Goal: Communication & Community: Answer question/provide support

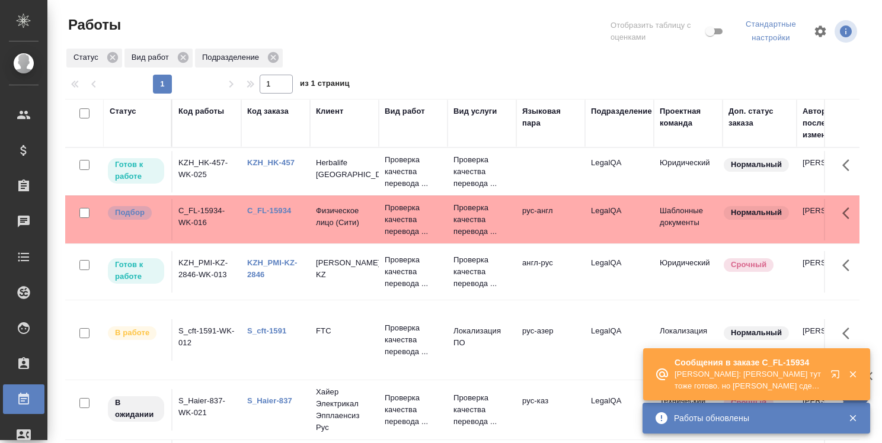
click at [835, 371] on icon "button" at bounding box center [835, 375] width 8 height 8
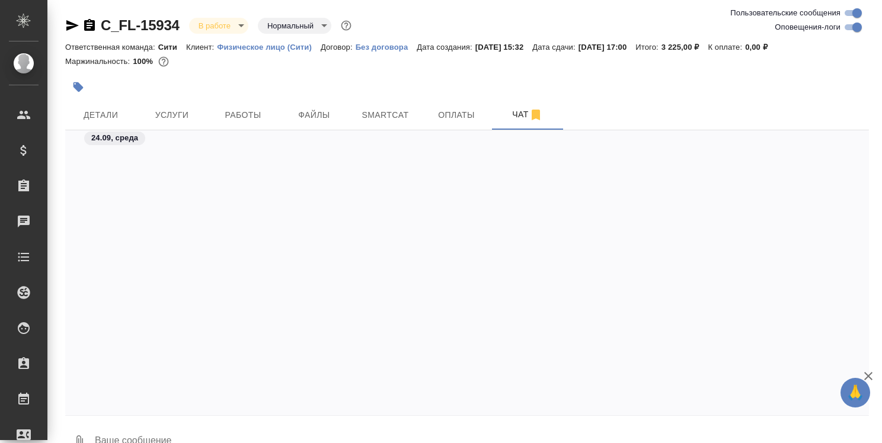
scroll to position [3150, 0]
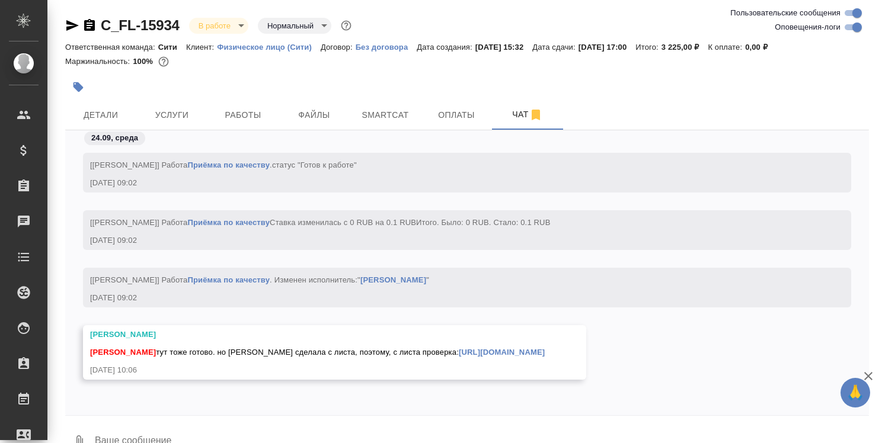
click at [349, 430] on textarea at bounding box center [481, 442] width 775 height 40
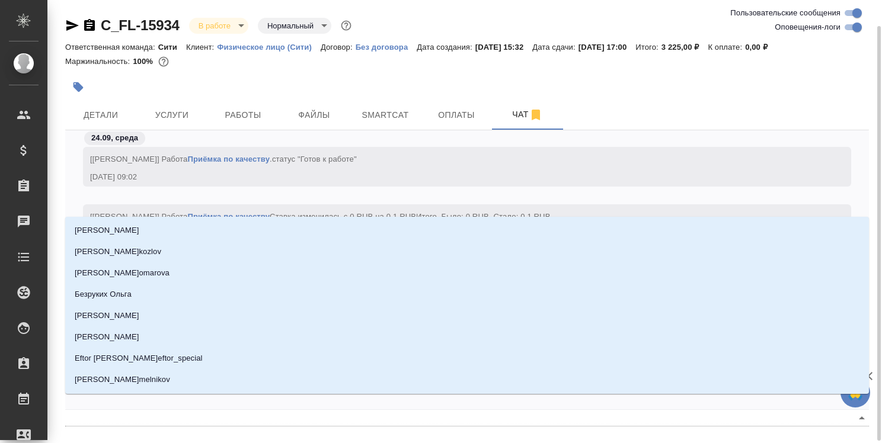
scroll to position [14, 0]
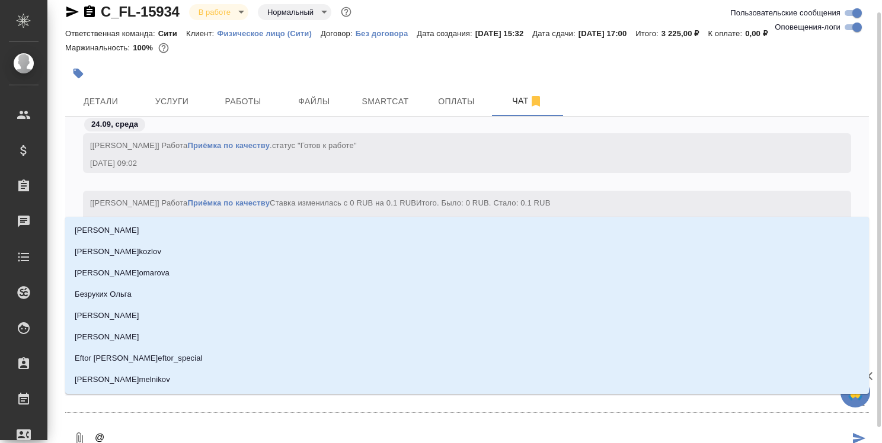
type textarea "@т"
type input "т"
type textarea "@та"
type input "та"
type textarea "@тар"
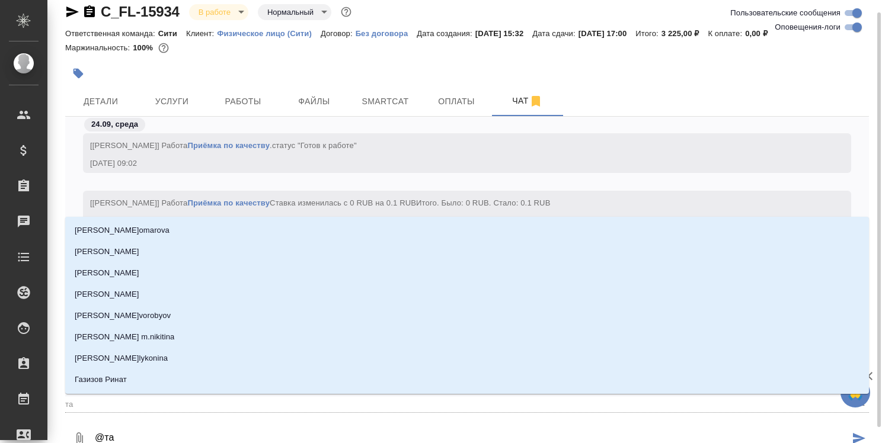
type input "тар"
type textarea "@тара"
type input "тара"
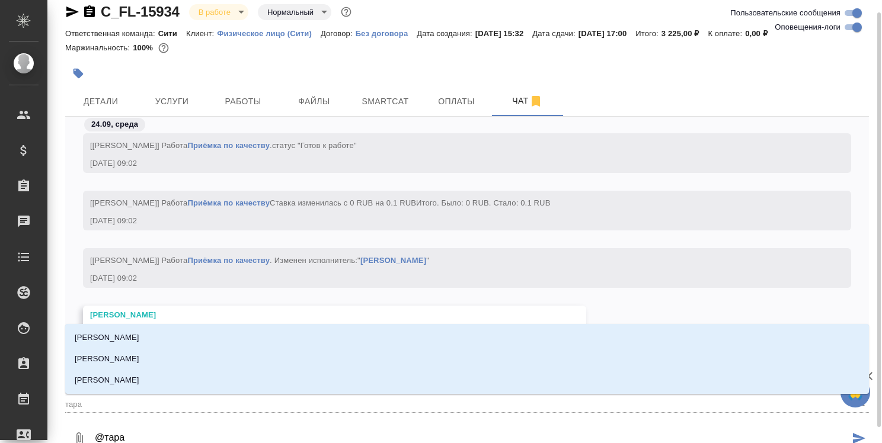
type textarea "@тараб"
type input "тараб"
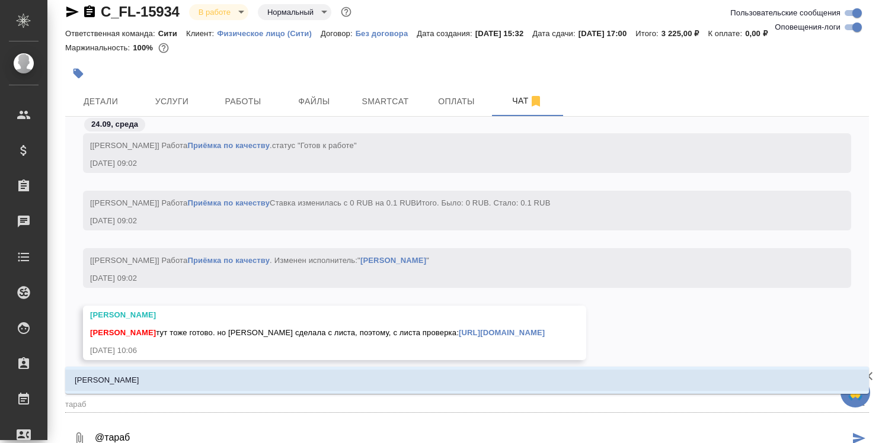
click at [338, 384] on li "Тарабановская Анастасия" at bounding box center [467, 380] width 804 height 21
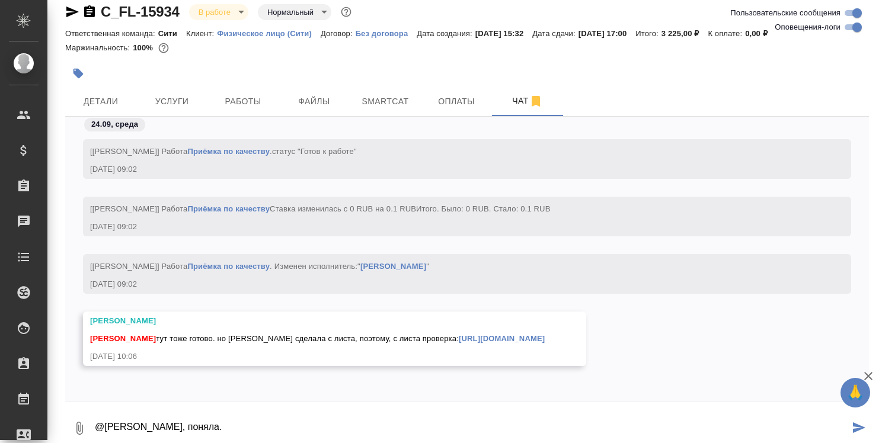
type textarea "@Тарабановская Анастасия Ок, поняла."
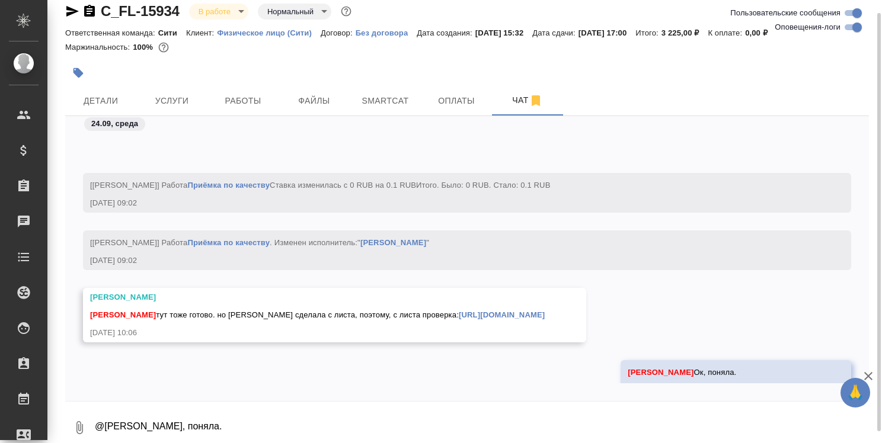
scroll to position [3208, 0]
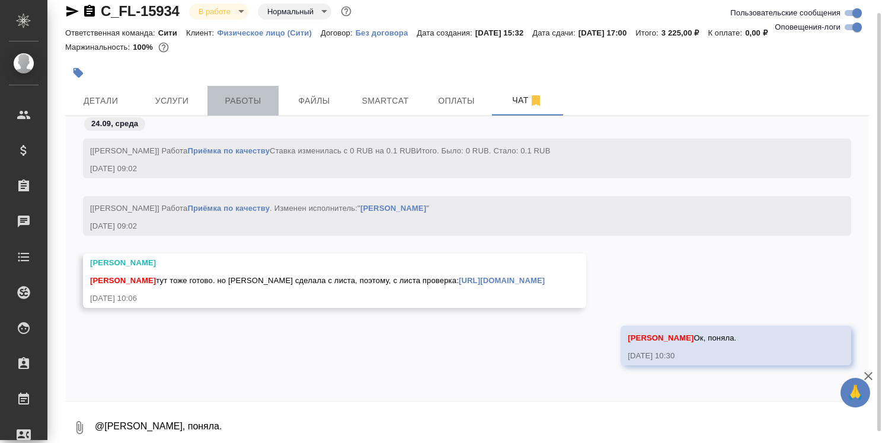
click at [254, 103] on span "Работы" at bounding box center [243, 101] width 57 height 15
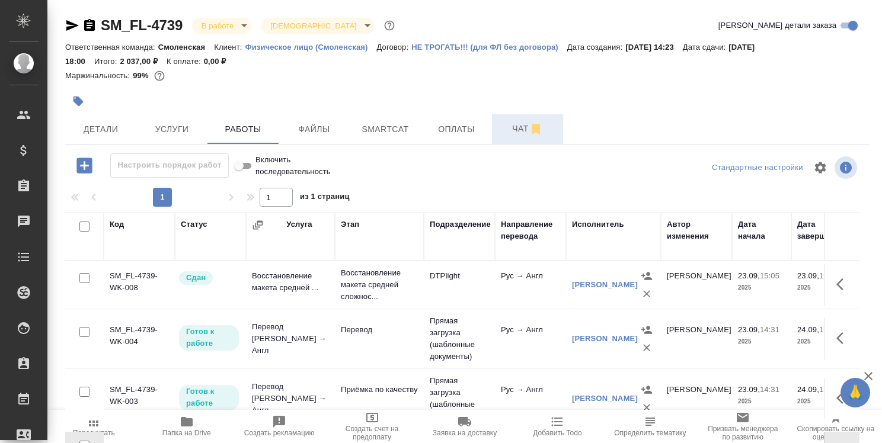
scroll to position [48, 0]
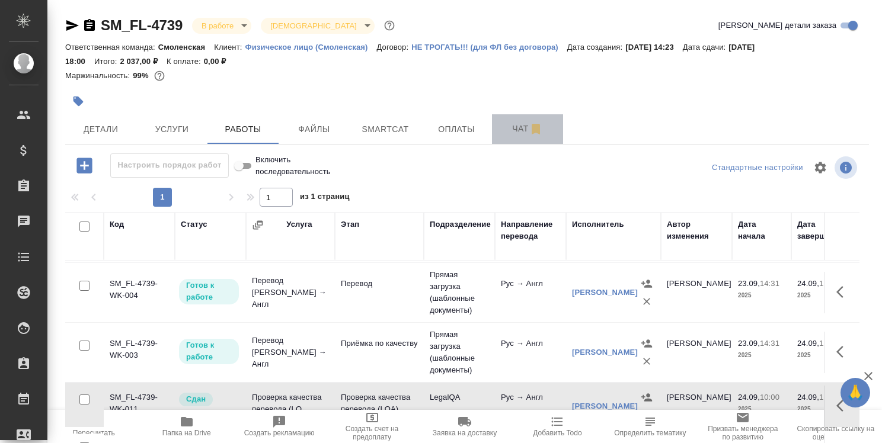
click at [525, 126] on span "Чат" at bounding box center [527, 129] width 57 height 15
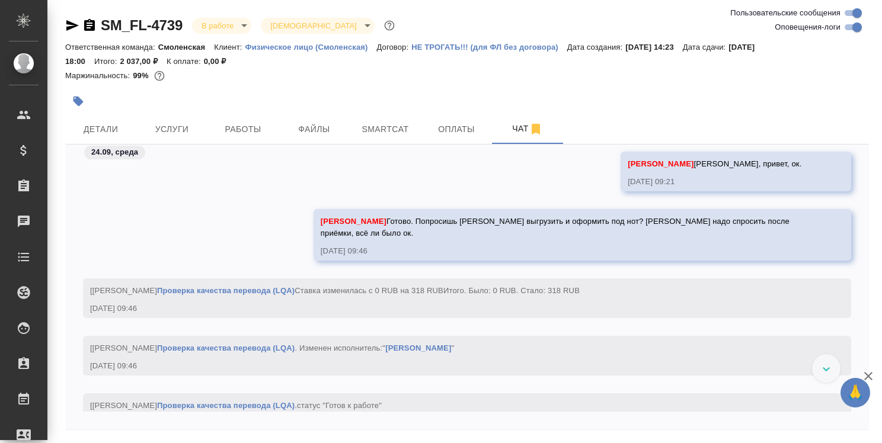
scroll to position [3780, 0]
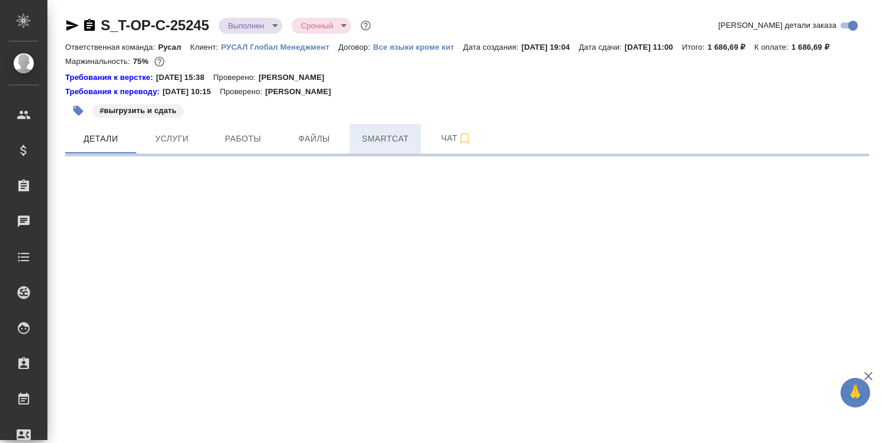
select select "RU"
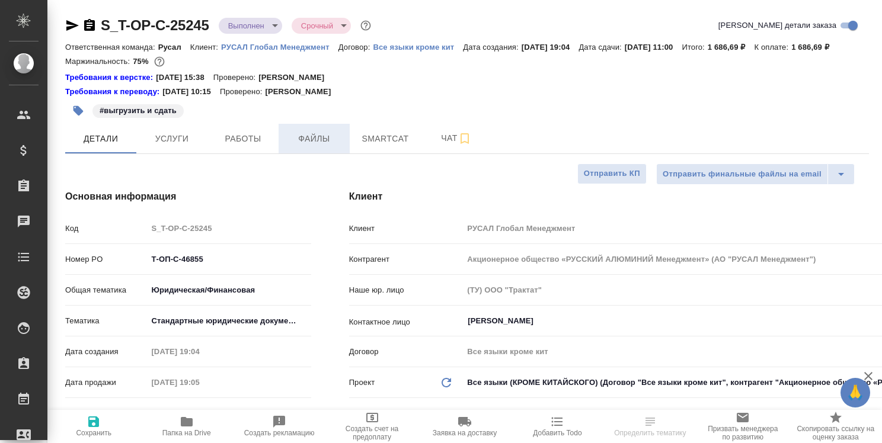
type textarea "x"
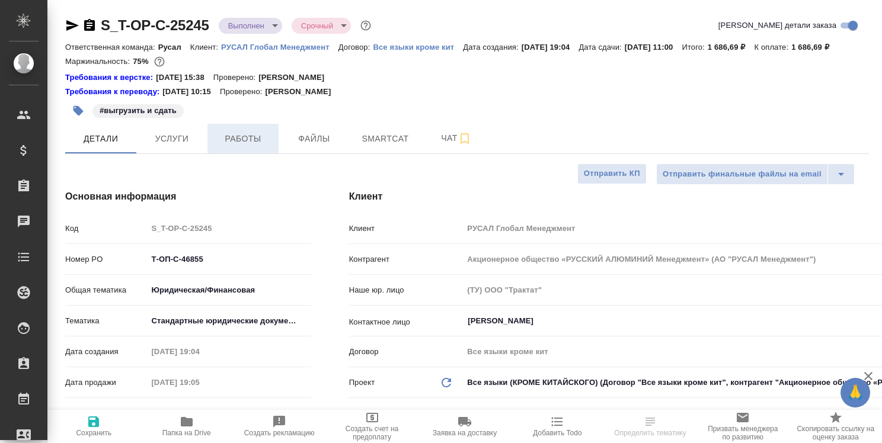
type textarea "x"
type input "[PERSON_NAME]"
click at [256, 139] on span "Работы" at bounding box center [243, 139] width 57 height 15
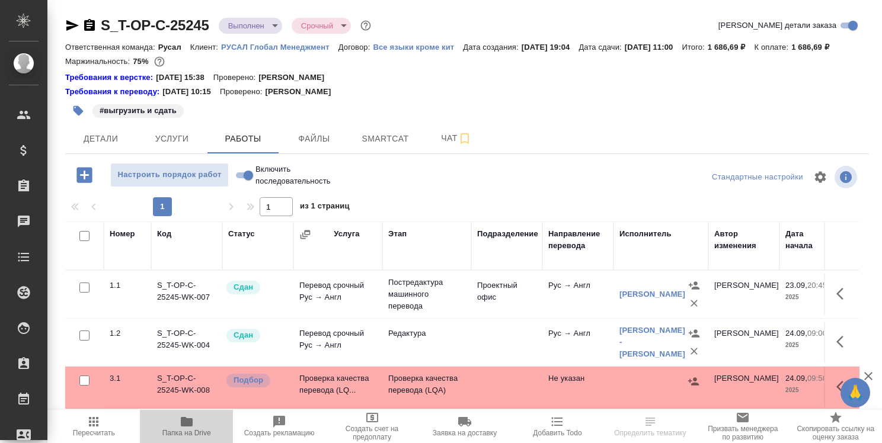
click at [184, 424] on icon "button" at bounding box center [187, 421] width 12 height 9
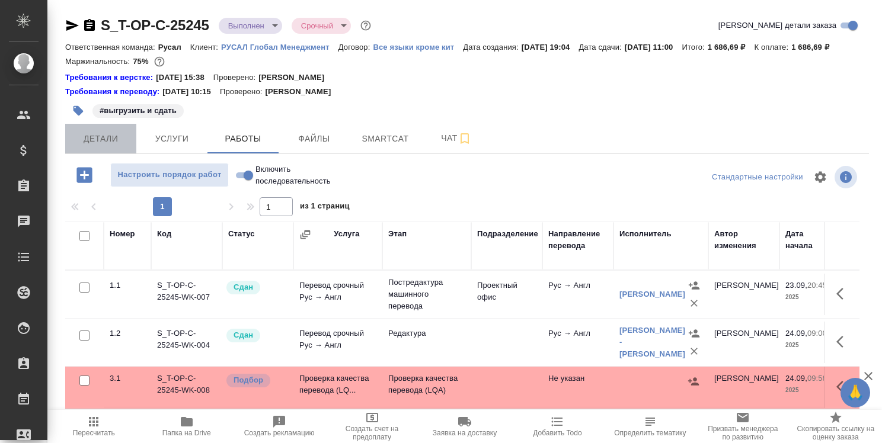
click at [108, 142] on span "Детали" at bounding box center [100, 139] width 57 height 15
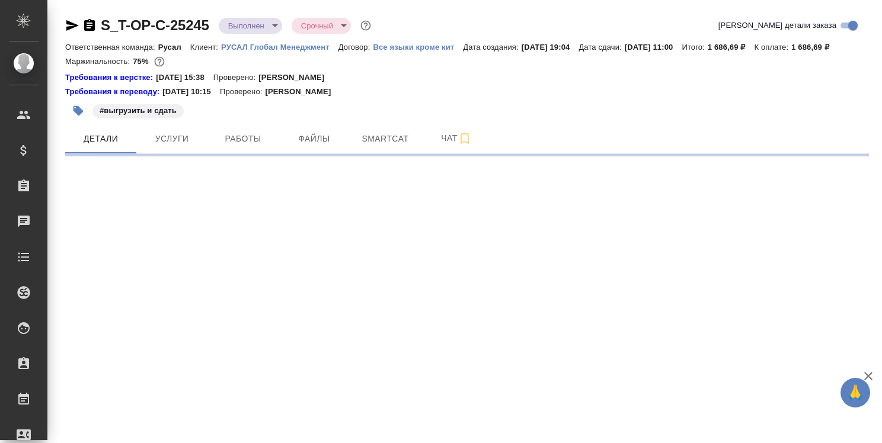
select select "RU"
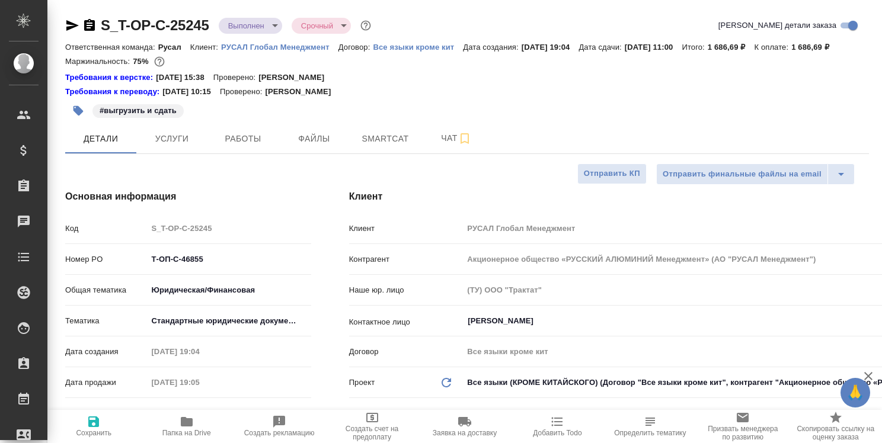
type textarea "x"
click at [248, 139] on span "Работы" at bounding box center [243, 139] width 57 height 15
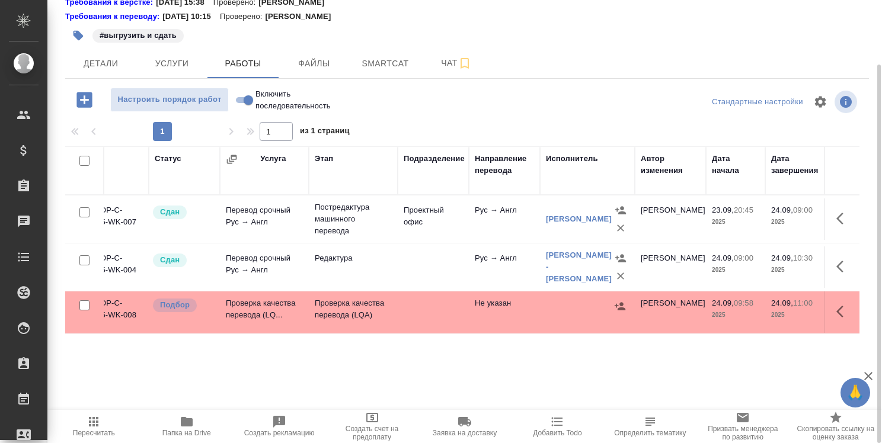
scroll to position [0, 142]
